Goal: Information Seeking & Learning: Learn about a topic

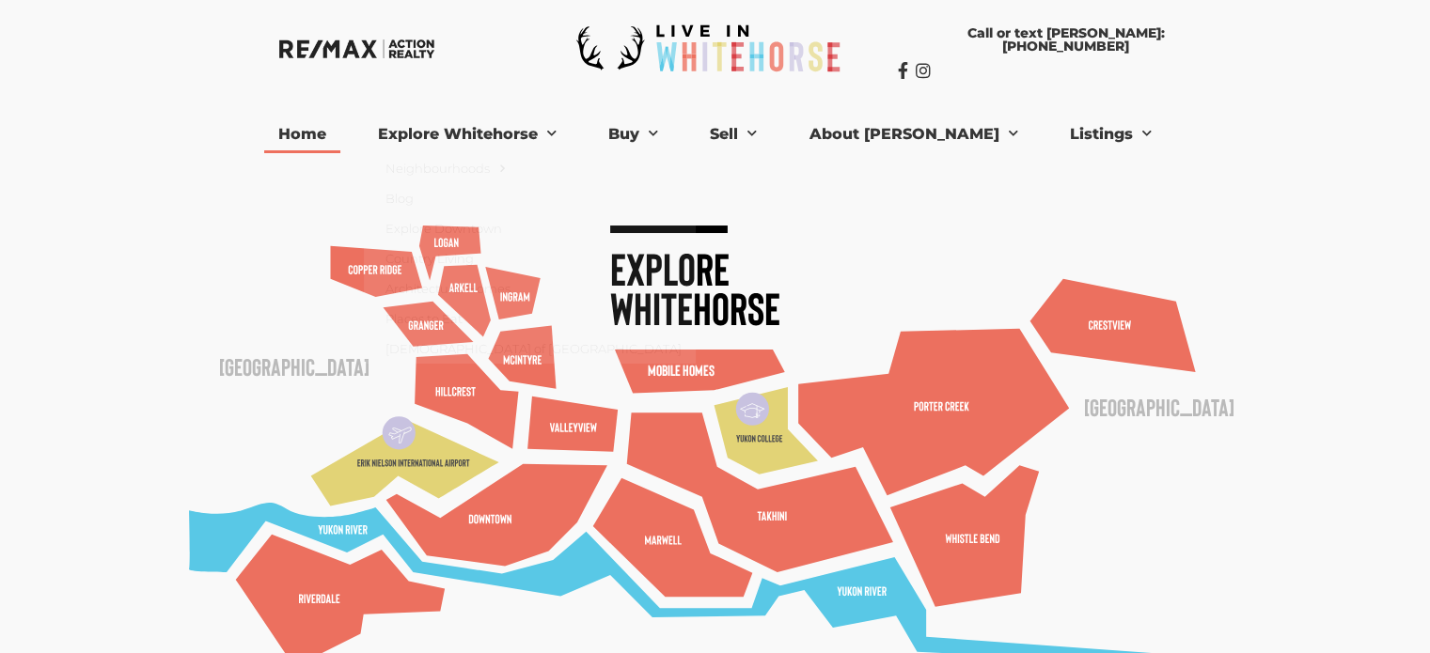
click at [340, 138] on link "Home" at bounding box center [302, 135] width 76 height 38
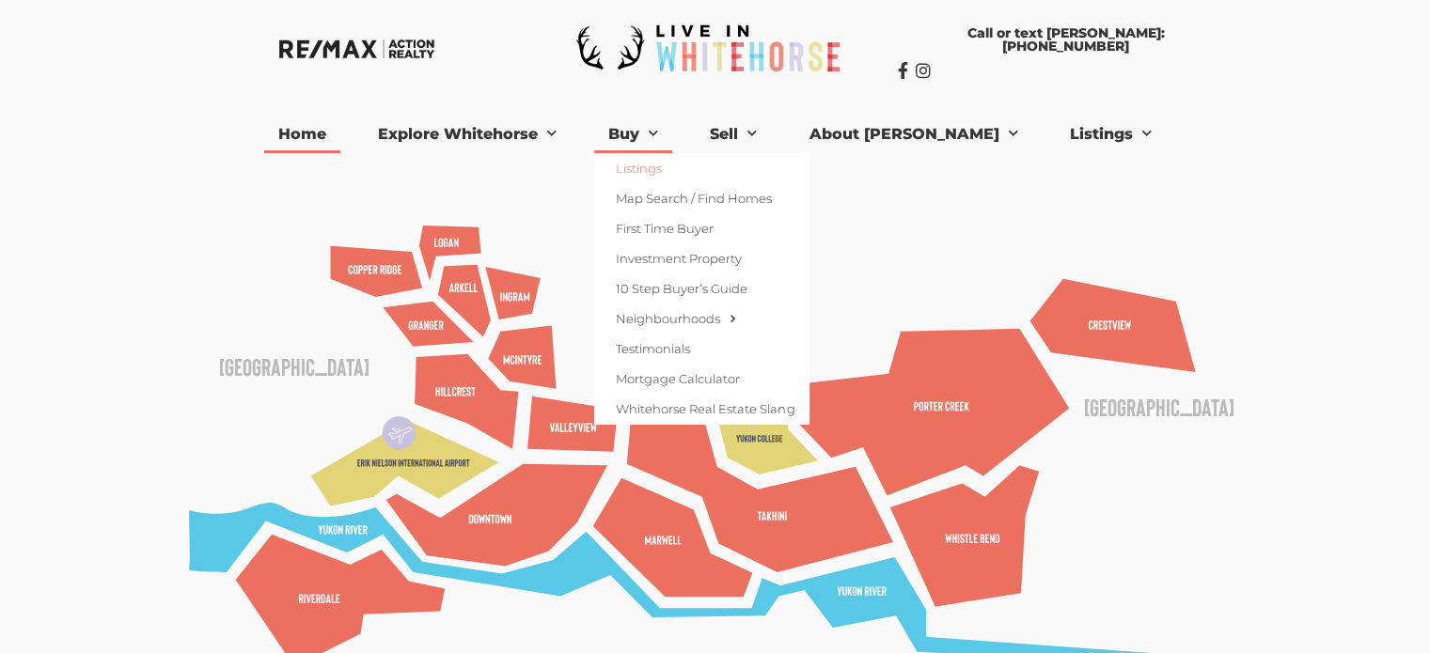
click at [696, 173] on link "Listings" at bounding box center [701, 168] width 214 height 30
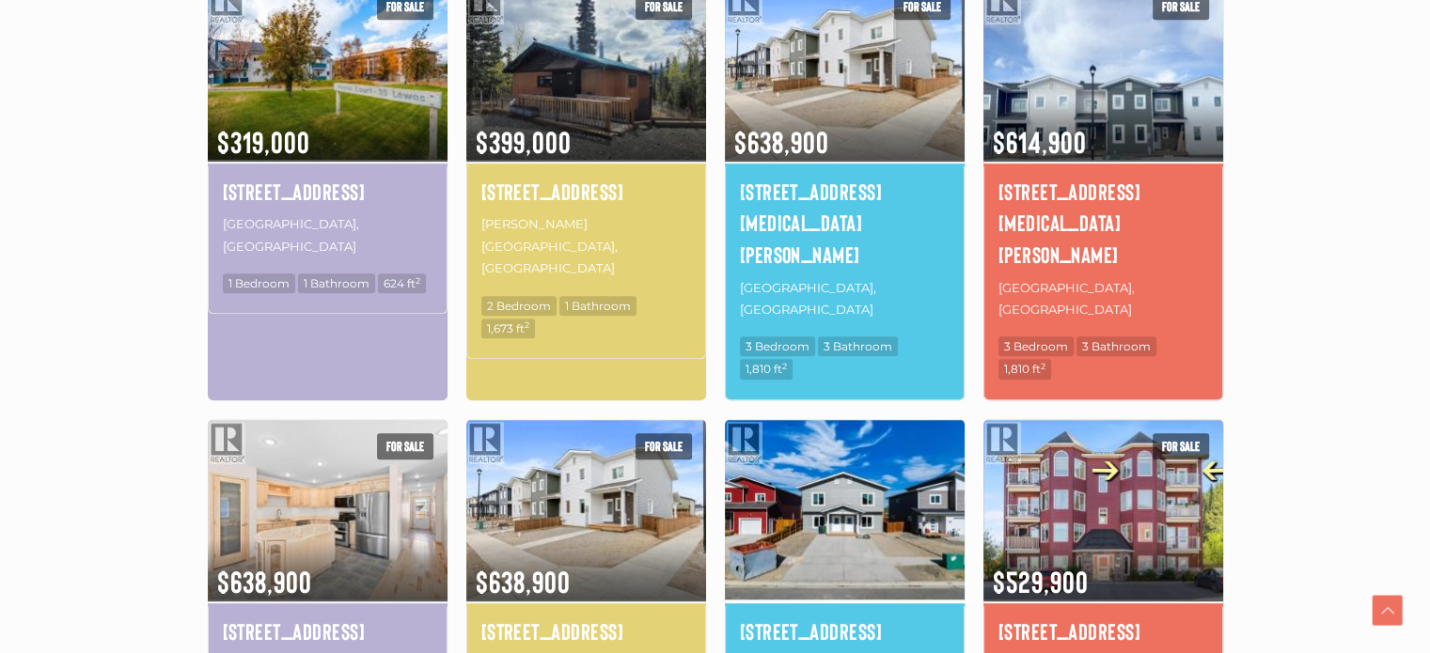
scroll to position [1128, 0]
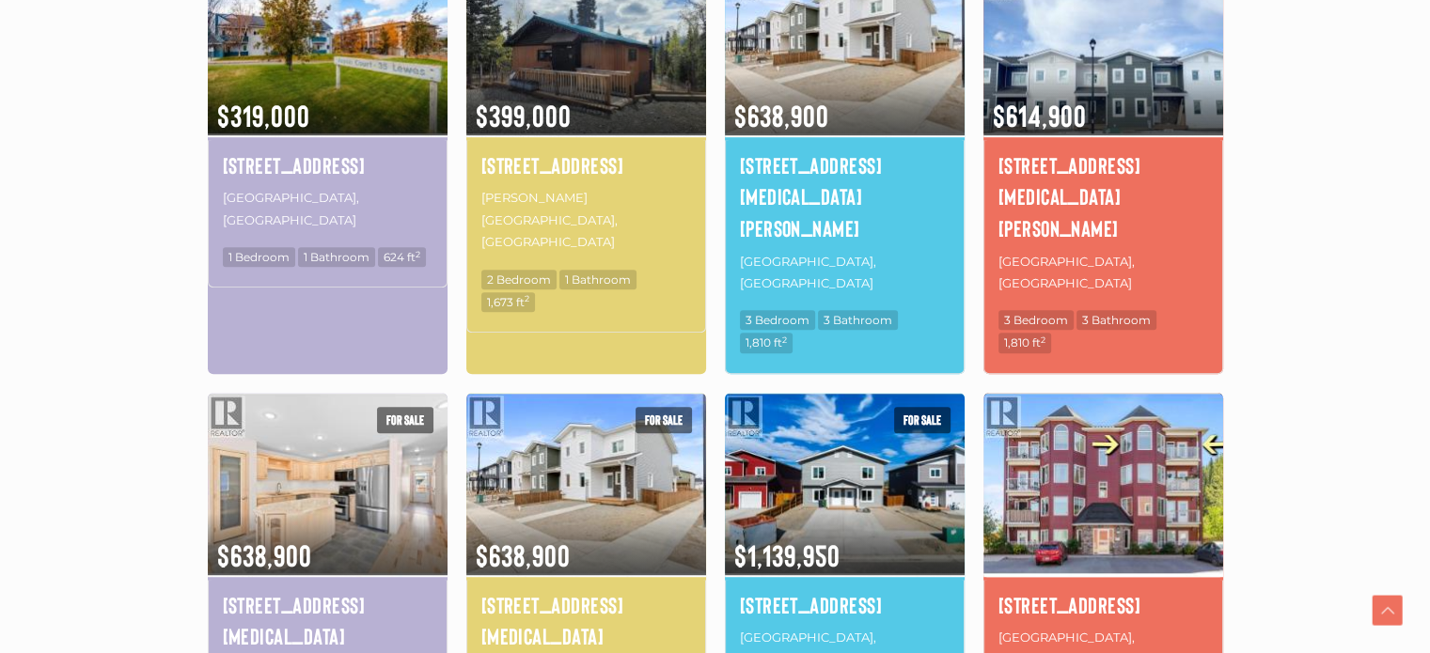
click at [1180, 390] on img at bounding box center [1103, 483] width 240 height 187
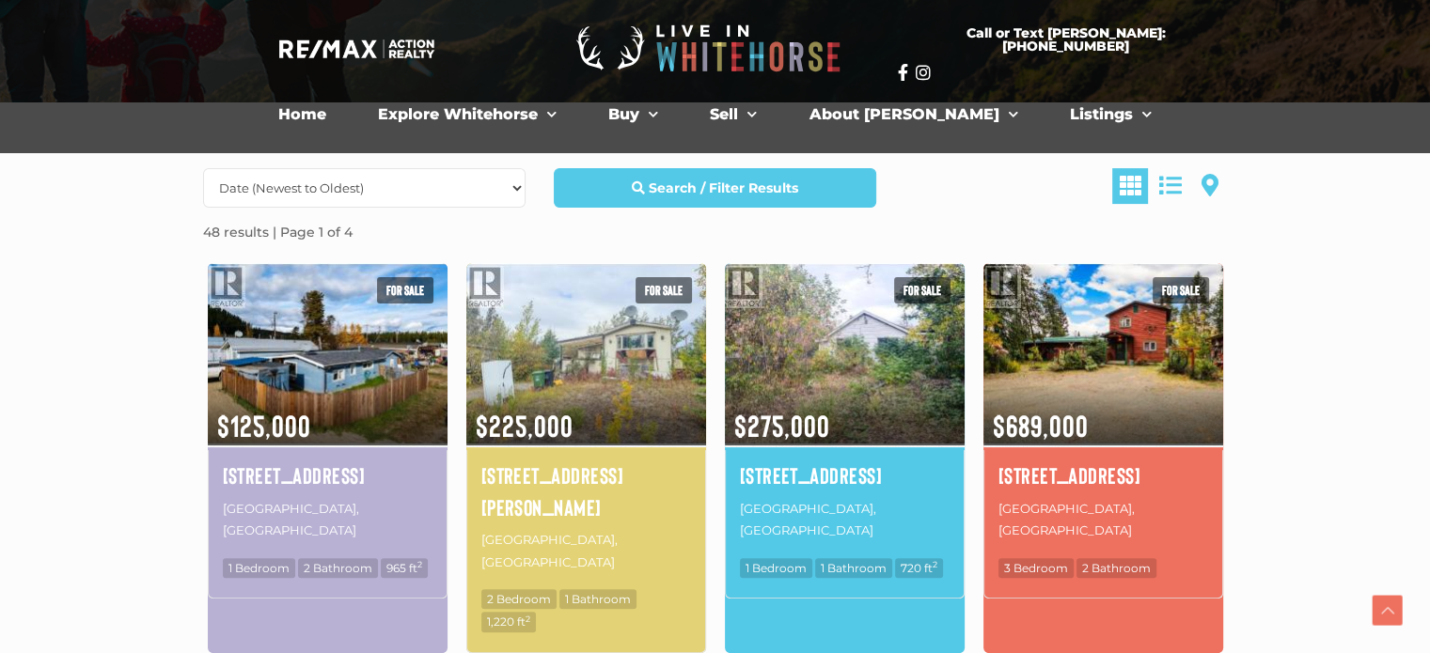
scroll to position [376, 0]
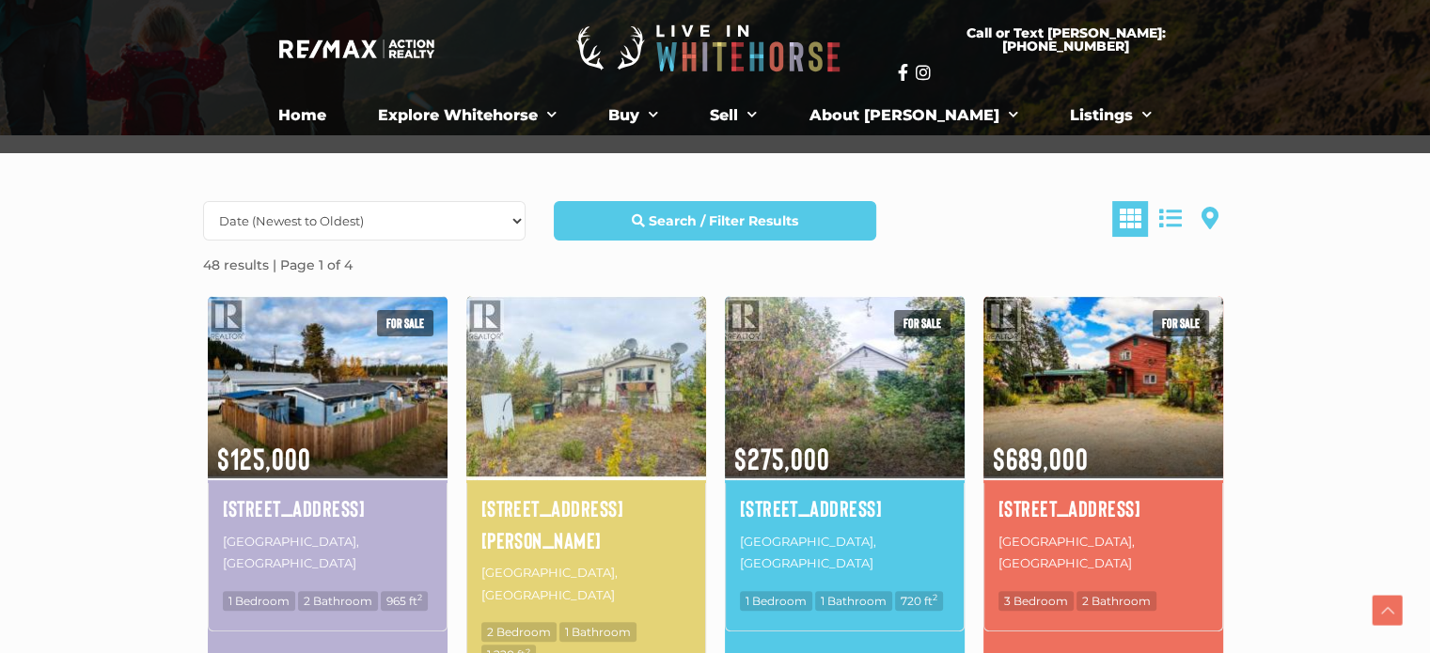
click at [570, 441] on img at bounding box center [586, 386] width 240 height 187
click at [534, 338] on img at bounding box center [586, 386] width 240 height 187
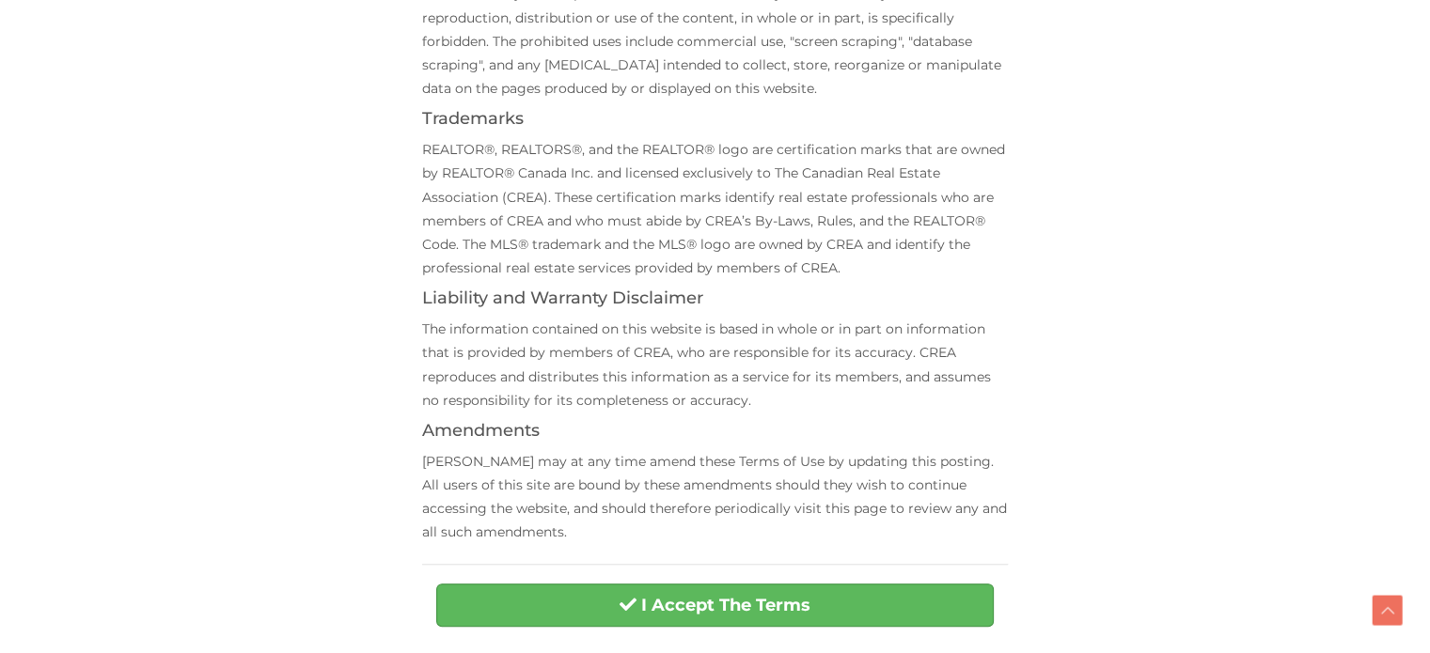
scroll to position [668, 0]
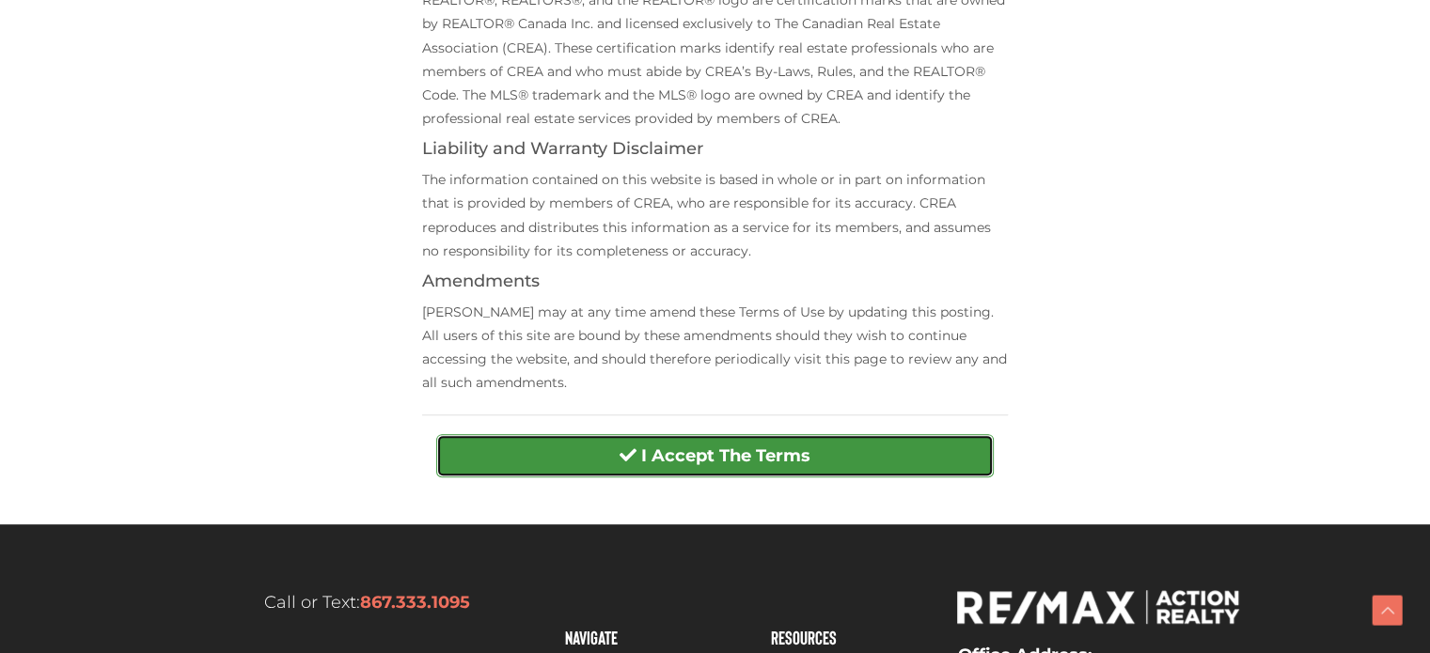
click at [666, 451] on strong "I Accept The Terms" at bounding box center [725, 456] width 169 height 21
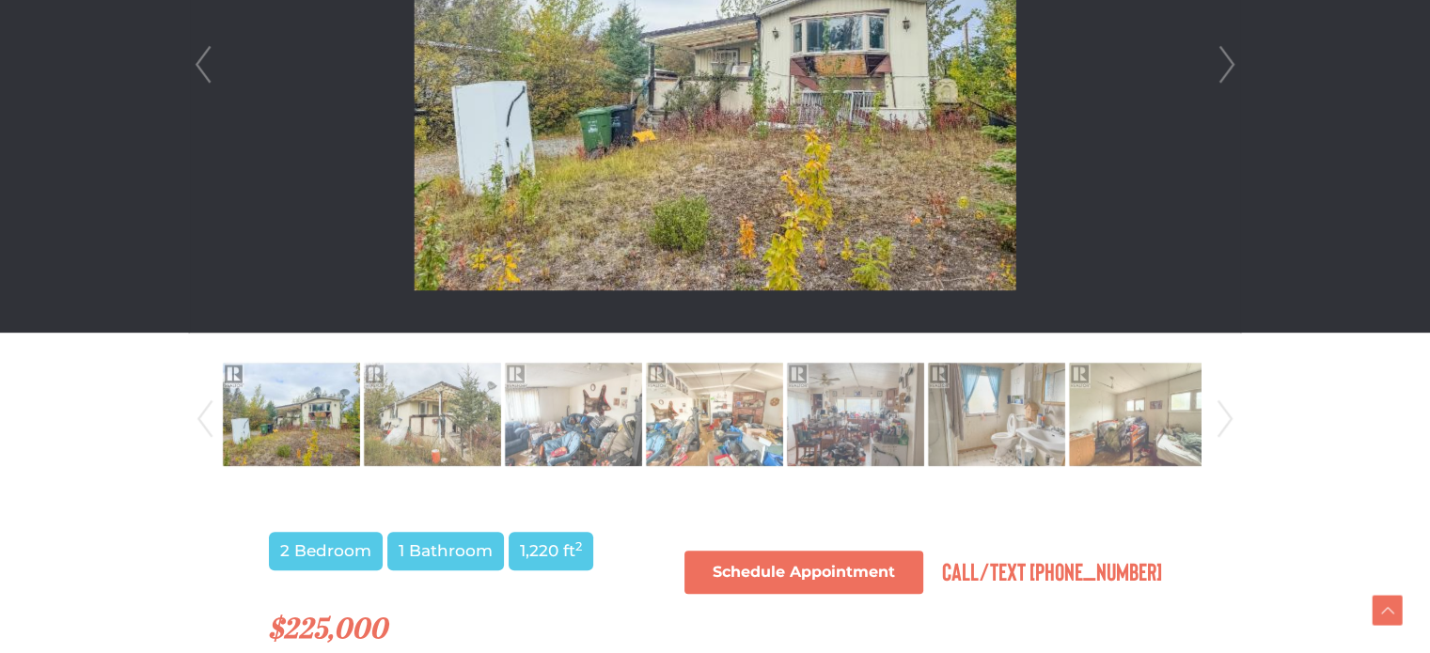
scroll to position [846, 0]
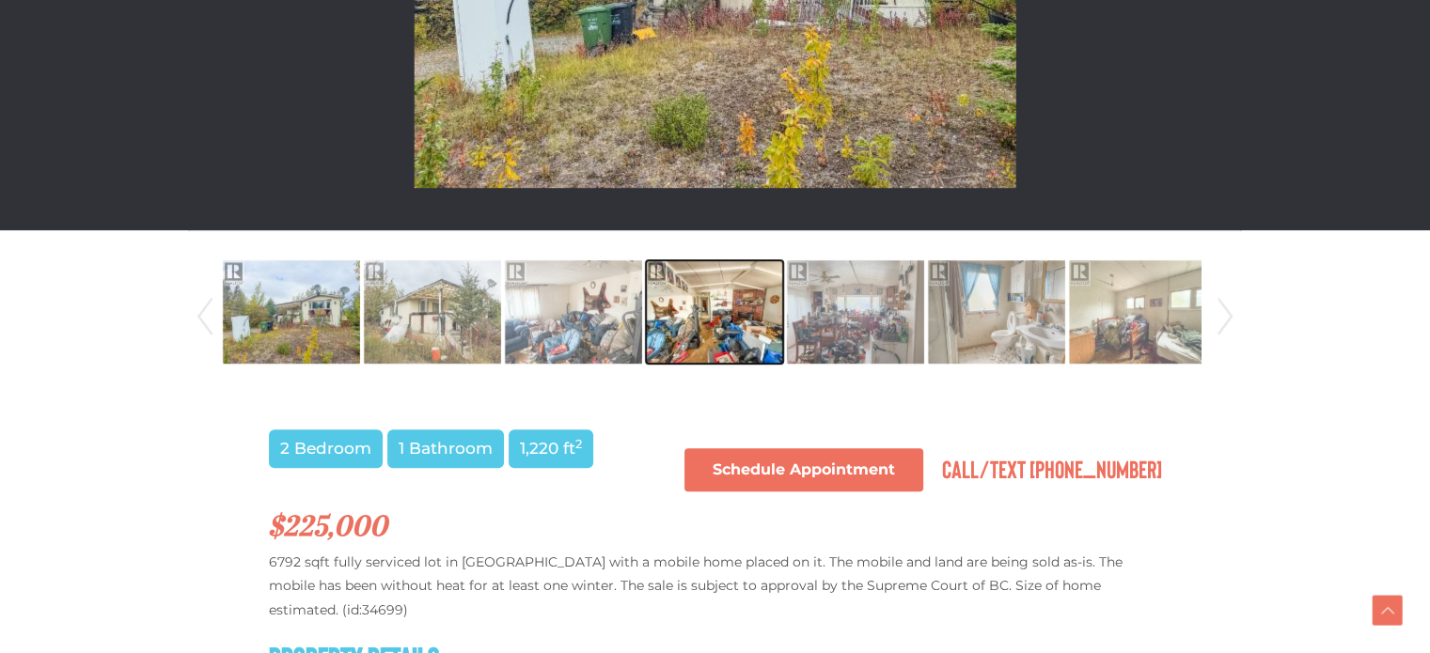
click at [699, 338] on img at bounding box center [714, 312] width 137 height 107
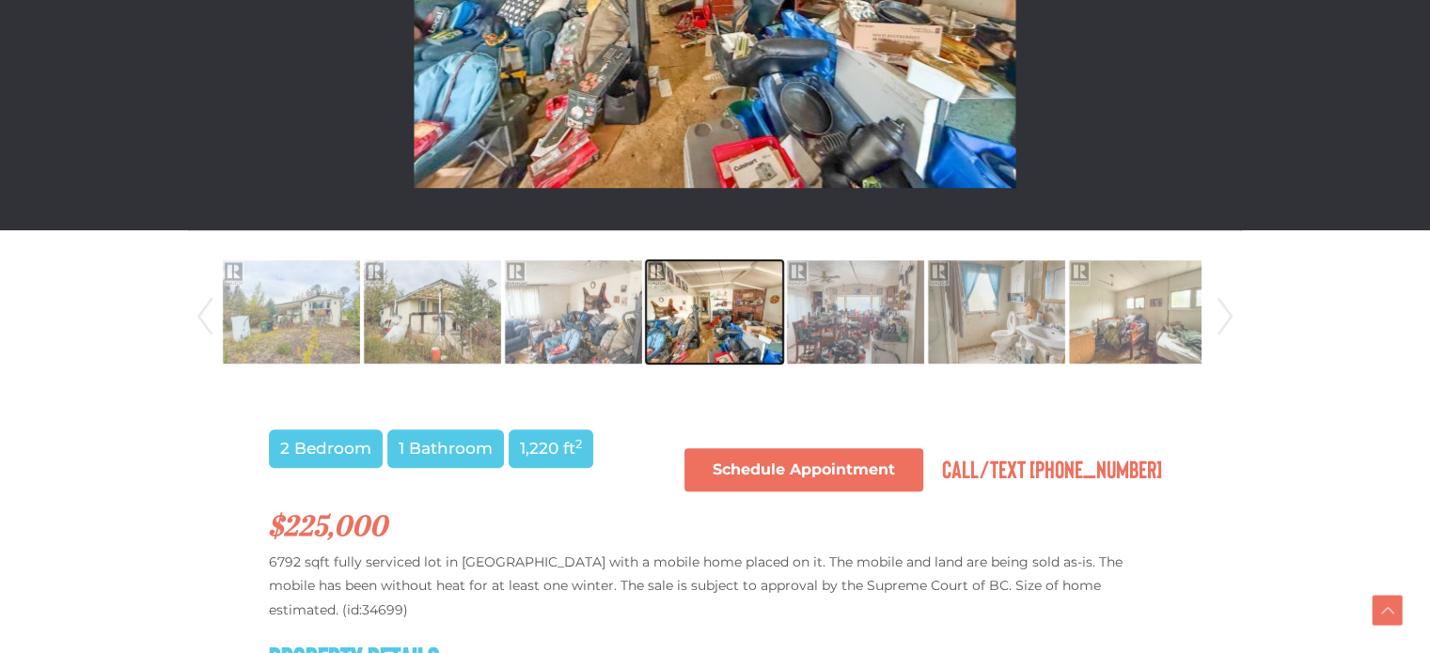
scroll to position [658, 0]
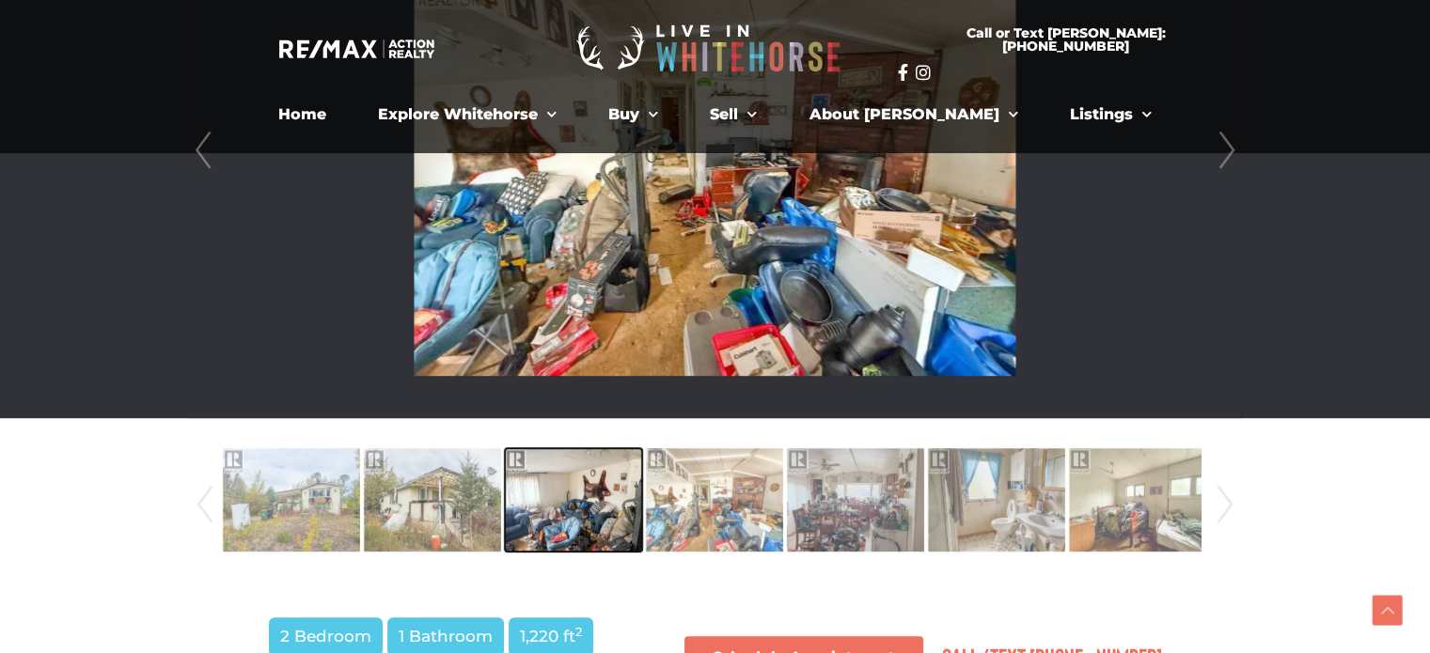
click at [587, 533] on img at bounding box center [573, 500] width 137 height 107
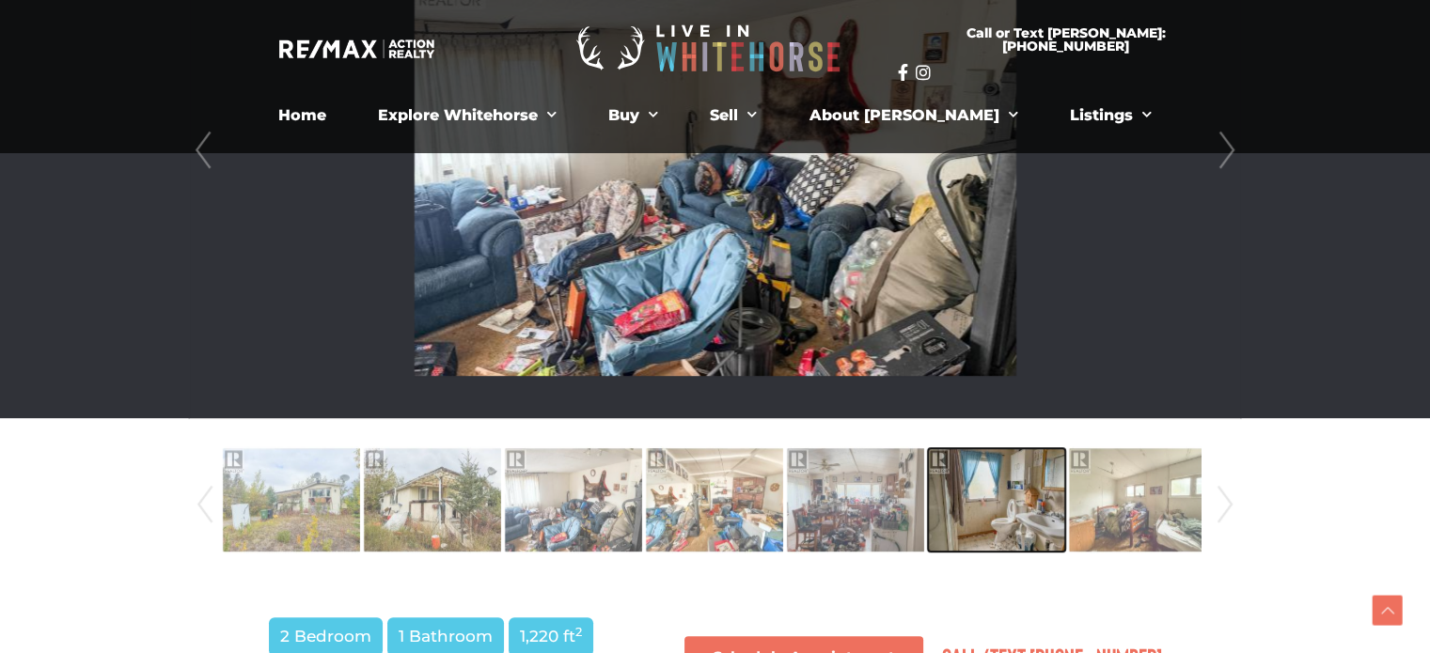
click at [1000, 521] on img at bounding box center [996, 500] width 137 height 107
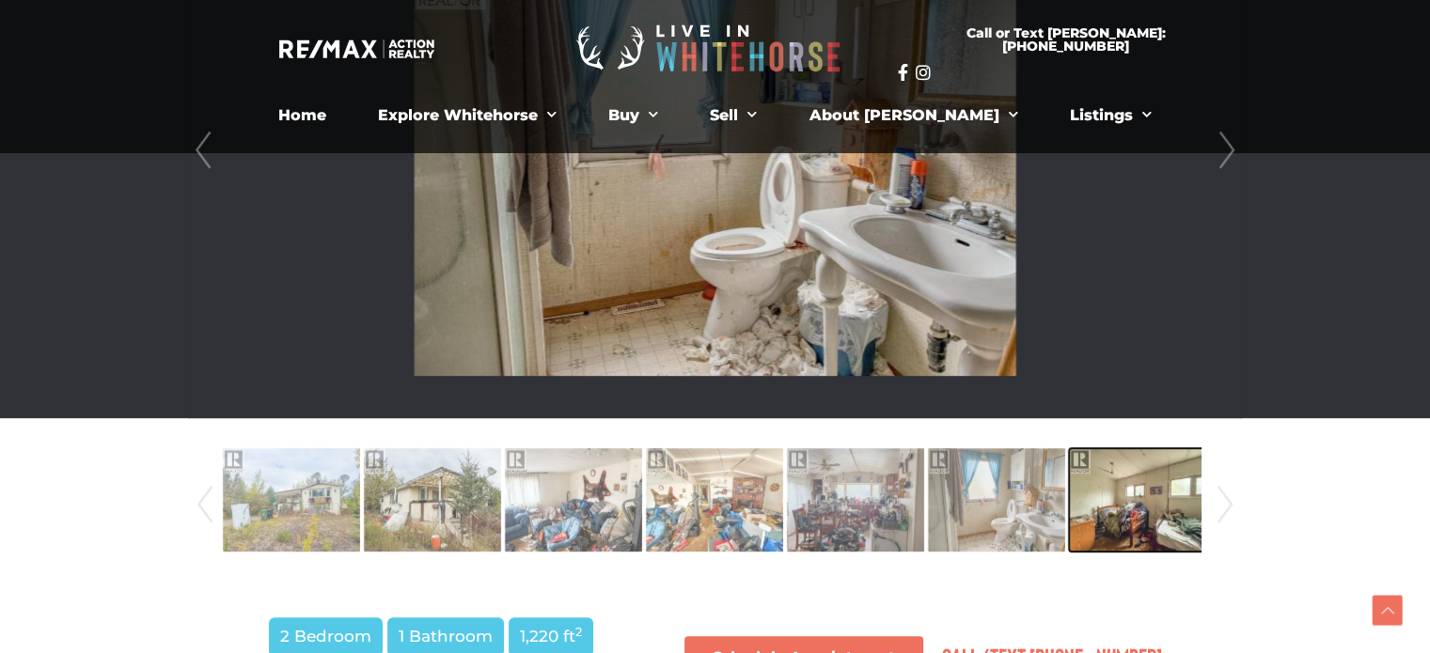
click at [1173, 516] on img at bounding box center [1137, 500] width 137 height 107
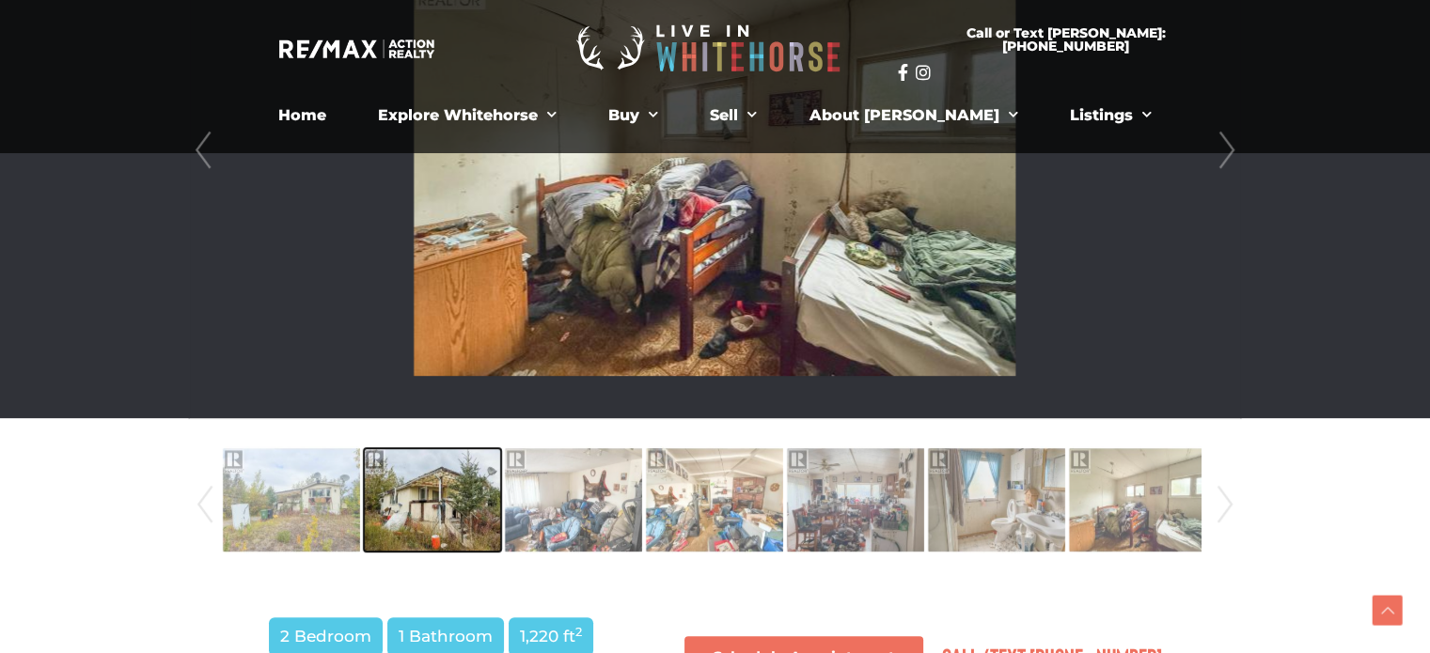
click at [446, 499] on img at bounding box center [432, 500] width 137 height 107
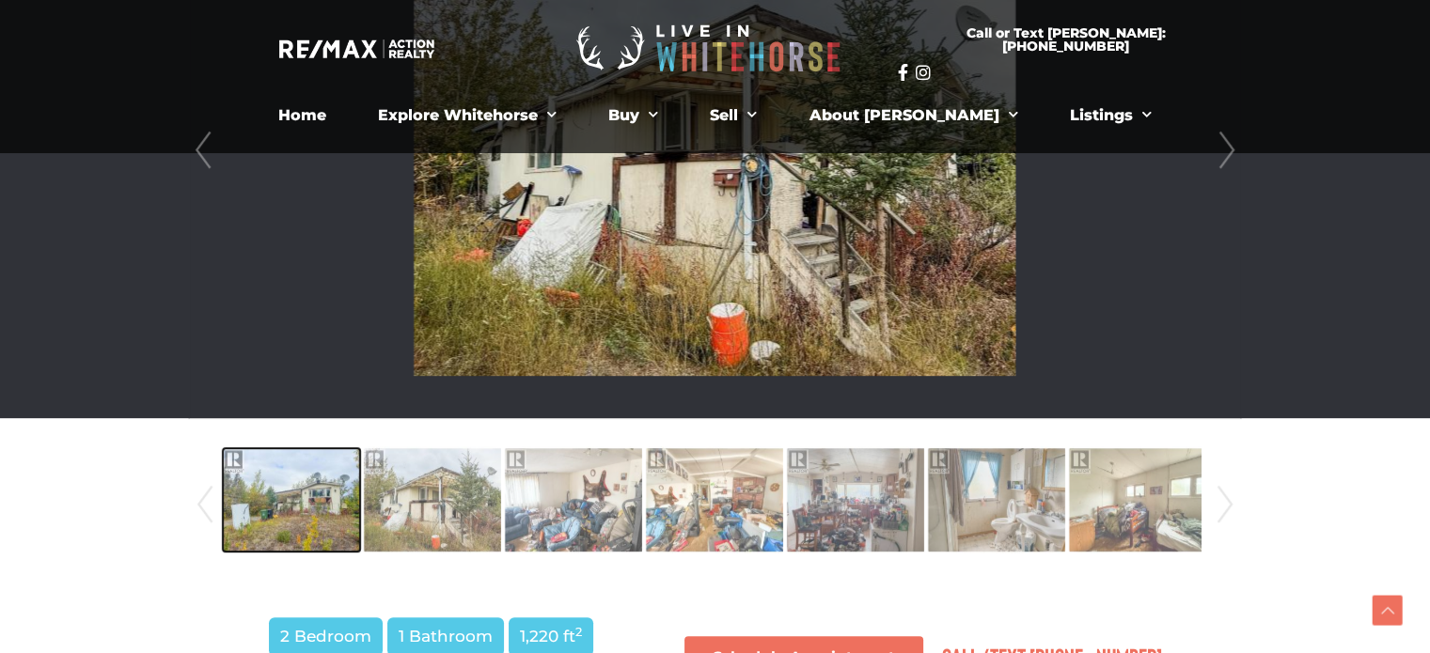
click at [323, 520] on img at bounding box center [291, 500] width 137 height 107
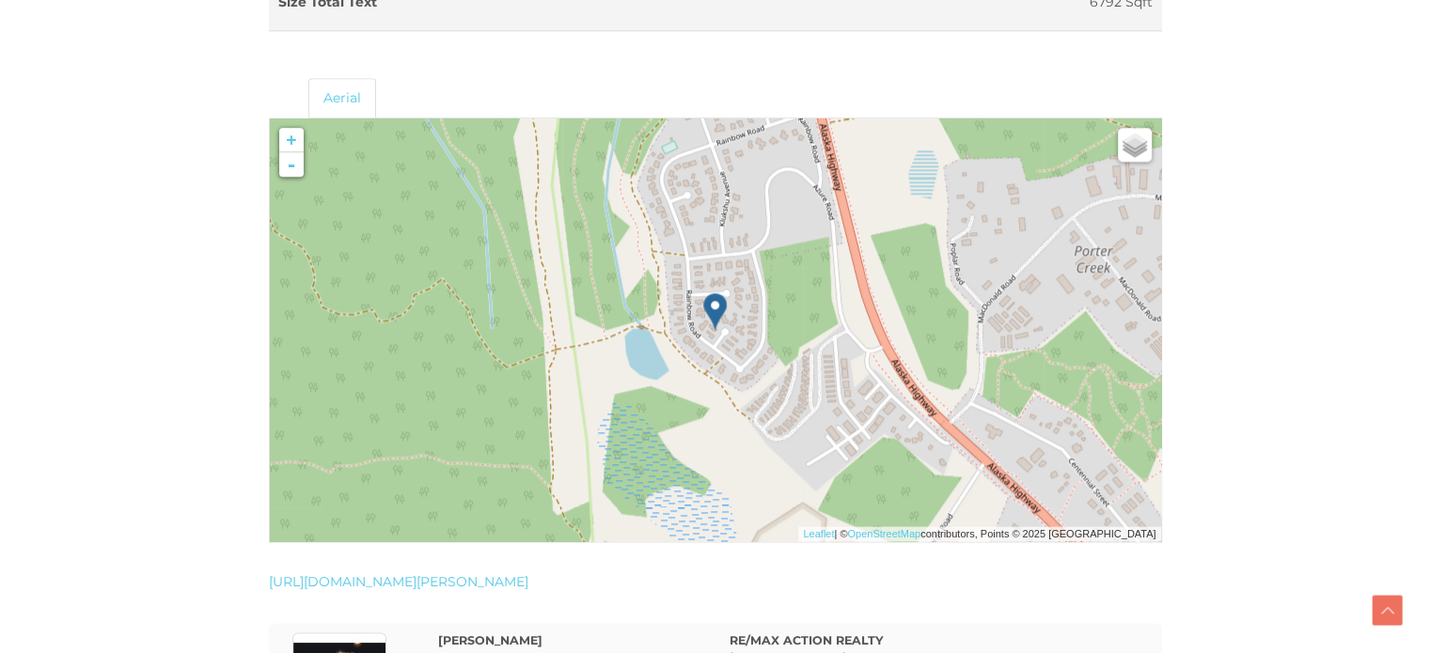
scroll to position [2350, 0]
